Goal: Find contact information: Obtain details needed to contact an individual or organization

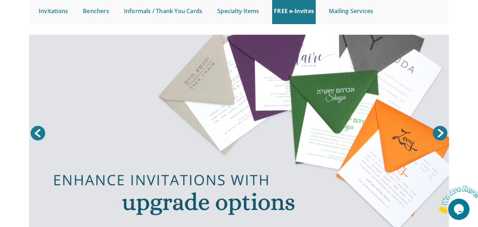
scroll to position [73, 0]
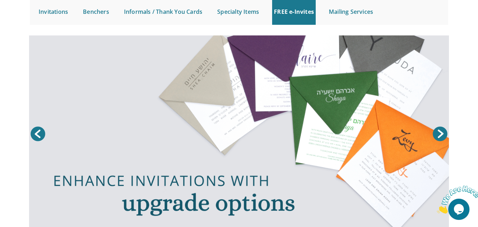
click at [436, 136] on link "Next" at bounding box center [440, 134] width 18 height 18
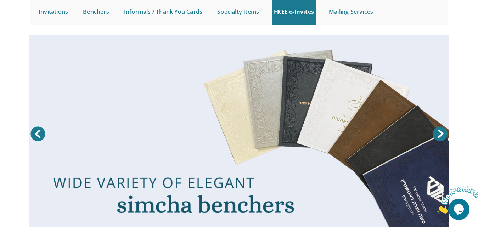
click at [436, 136] on link "Next" at bounding box center [440, 134] width 18 height 18
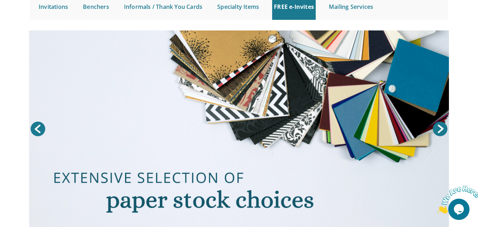
scroll to position [78, 0]
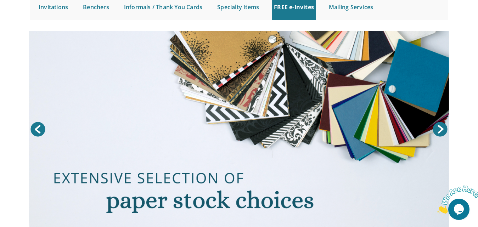
click at [441, 127] on link "Next" at bounding box center [440, 129] width 18 height 18
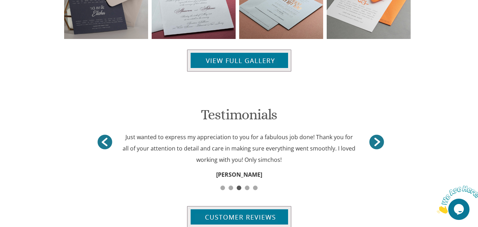
scroll to position [813, 0]
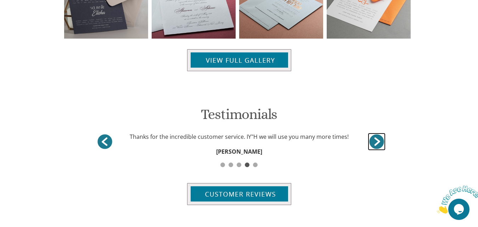
click at [380, 138] on link "<" at bounding box center [377, 142] width 18 height 18
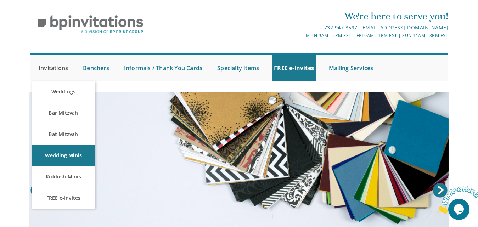
scroll to position [16, 0]
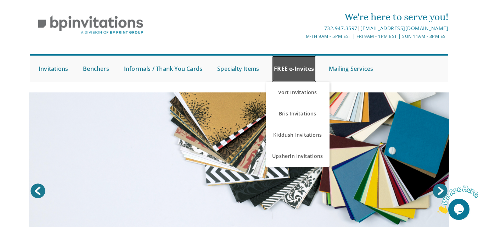
click at [295, 66] on link "FREE e-Invites" at bounding box center [294, 69] width 44 height 26
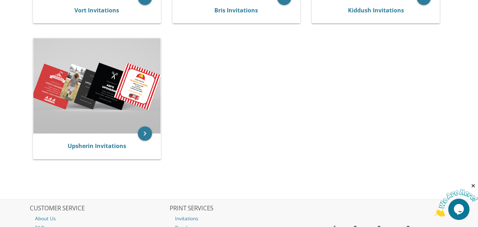
scroll to position [257, 0]
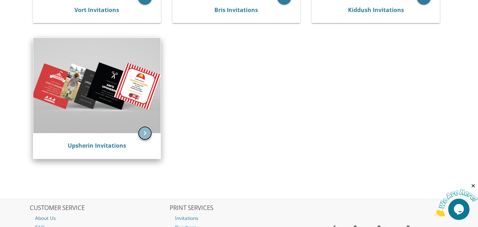
click at [143, 137] on icon "keyboard_arrow_right" at bounding box center [145, 133] width 14 height 14
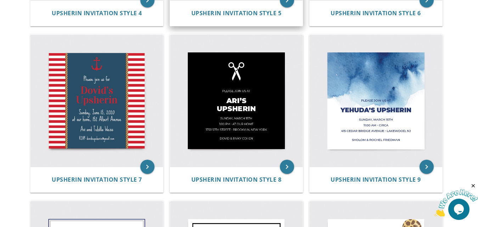
scroll to position [454, 0]
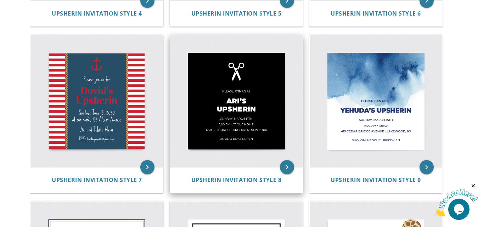
click at [241, 111] on img at bounding box center [236, 101] width 133 height 133
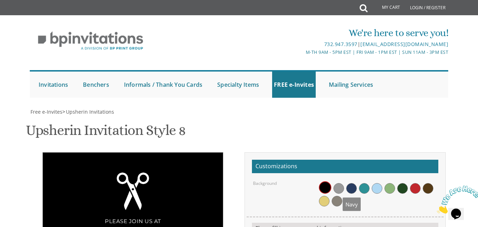
click at [346, 180] on div at bounding box center [377, 193] width 119 height 27
click at [352, 183] on span at bounding box center [351, 188] width 11 height 11
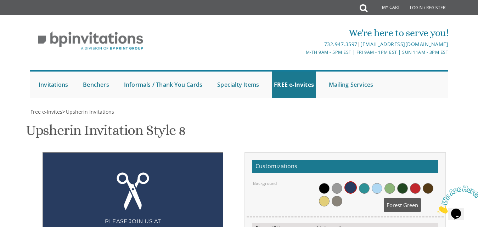
click at [406, 183] on span at bounding box center [402, 188] width 11 height 11
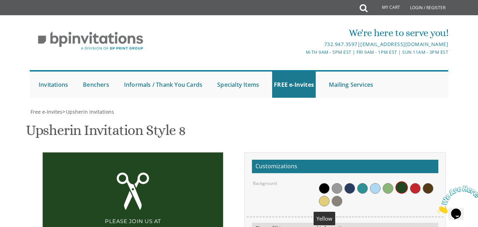
click at [328, 196] on span at bounding box center [324, 201] width 11 height 11
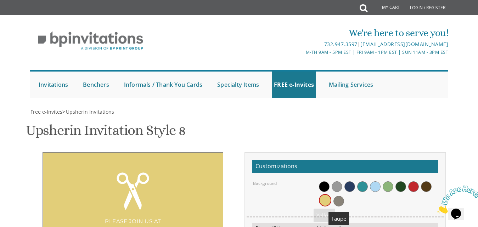
click at [334, 196] on span at bounding box center [338, 201] width 11 height 11
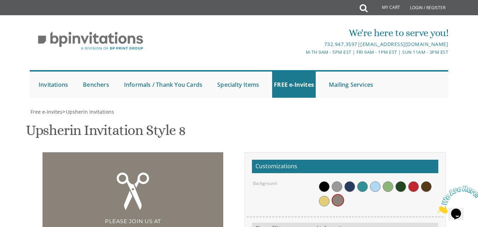
scroll to position [99, 0]
click at [425, 181] on span at bounding box center [426, 186] width 11 height 11
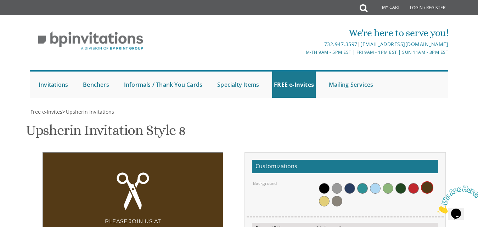
scroll to position [0, 0]
drag, startPoint x: 454, startPoint y: 43, endPoint x: 359, endPoint y: 46, distance: 95.1
click at [359, 46] on div "We're here to serve you! 732.947.3597 | invitations@bpprintgroup.com M-Th 9am -…" at bounding box center [239, 61] width 430 height 79
copy link "[EMAIL_ADDRESS][DOMAIN_NAME]"
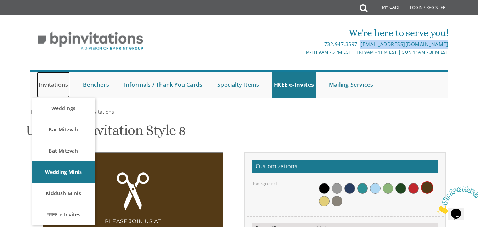
click at [63, 79] on link "Invitations" at bounding box center [53, 85] width 33 height 26
